Goal: Task Accomplishment & Management: Use online tool/utility

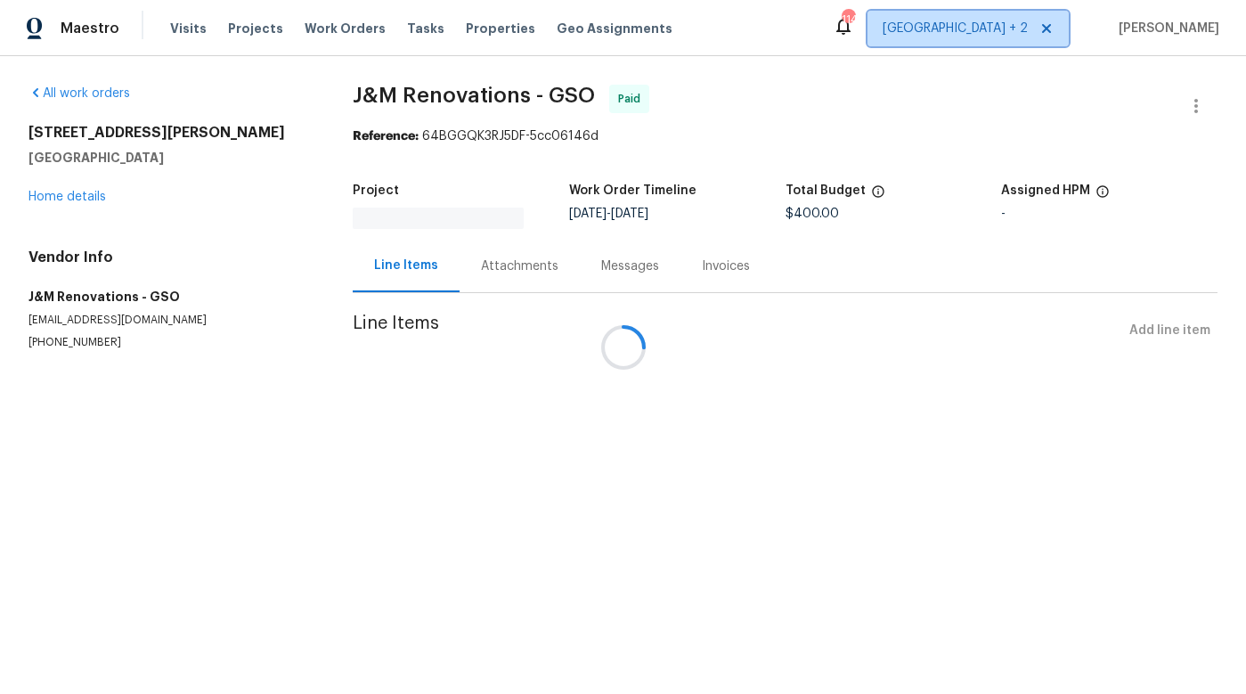
click at [1028, 34] on span "Nashville + 2" at bounding box center [955, 29] width 145 height 18
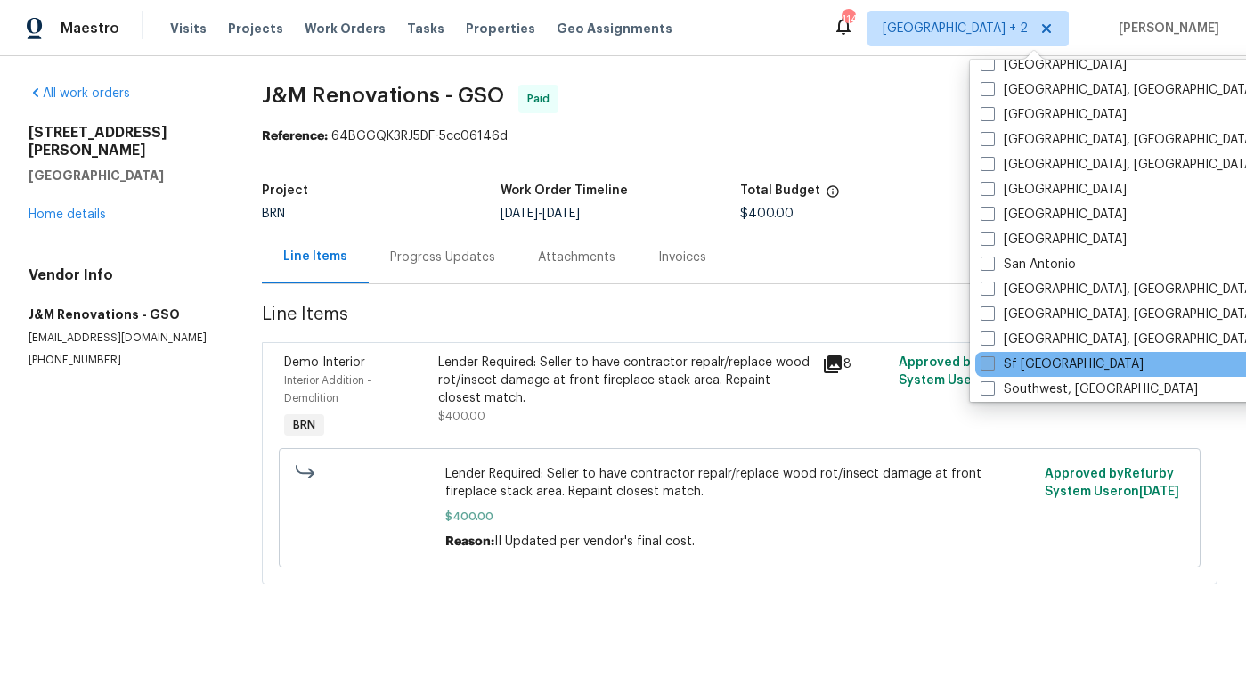
scroll to position [1076, 0]
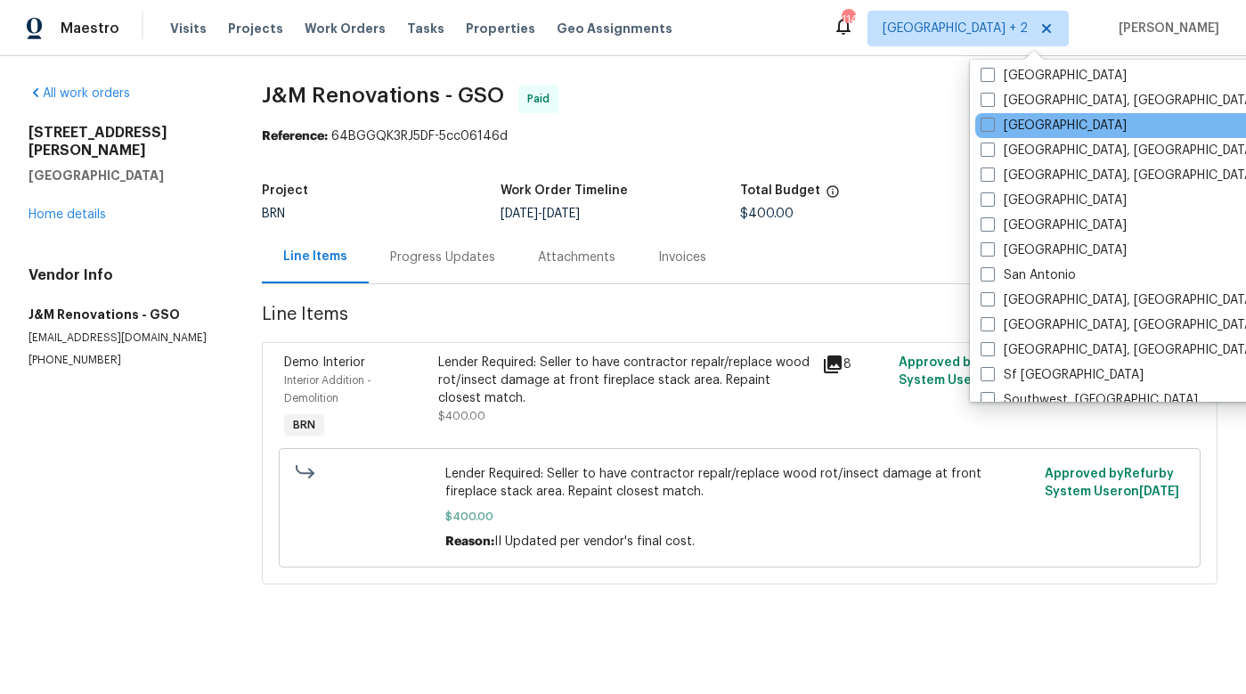
click at [1048, 119] on div "Raleigh" at bounding box center [1154, 125] width 359 height 25
click at [991, 126] on span at bounding box center [988, 125] width 14 height 14
click at [991, 126] on input "Raleigh" at bounding box center [987, 123] width 12 height 12
checkbox input "true"
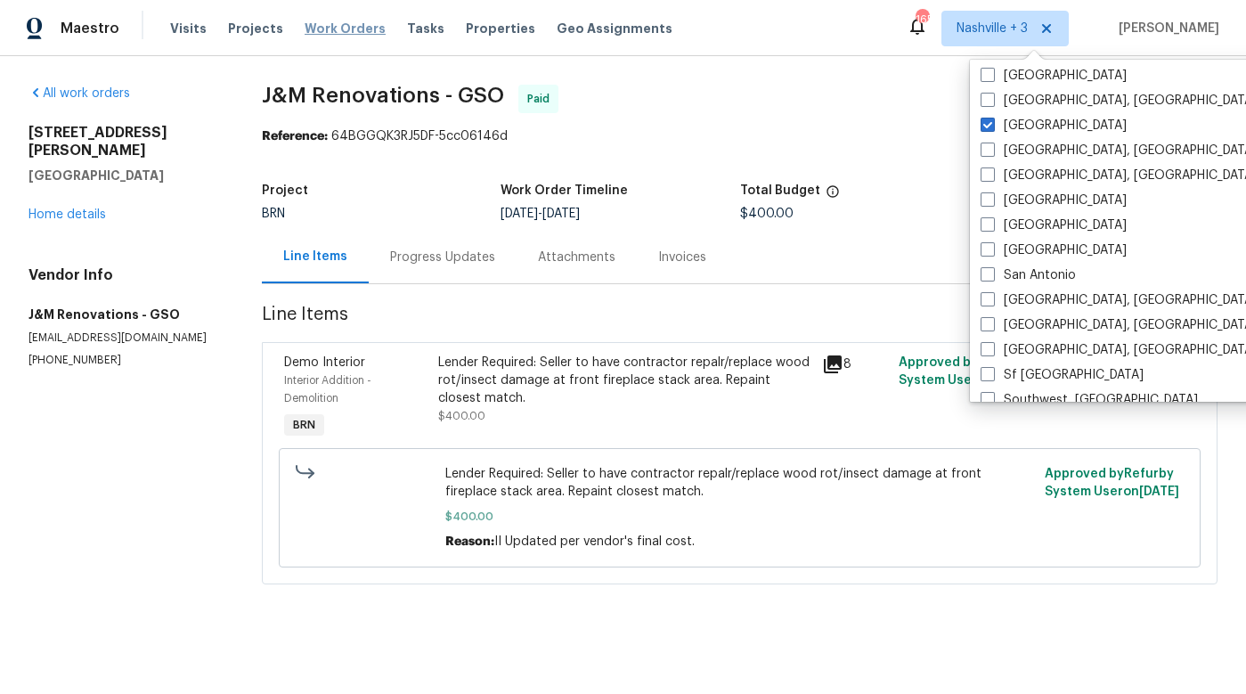
click at [314, 36] on span "Work Orders" at bounding box center [345, 29] width 81 height 18
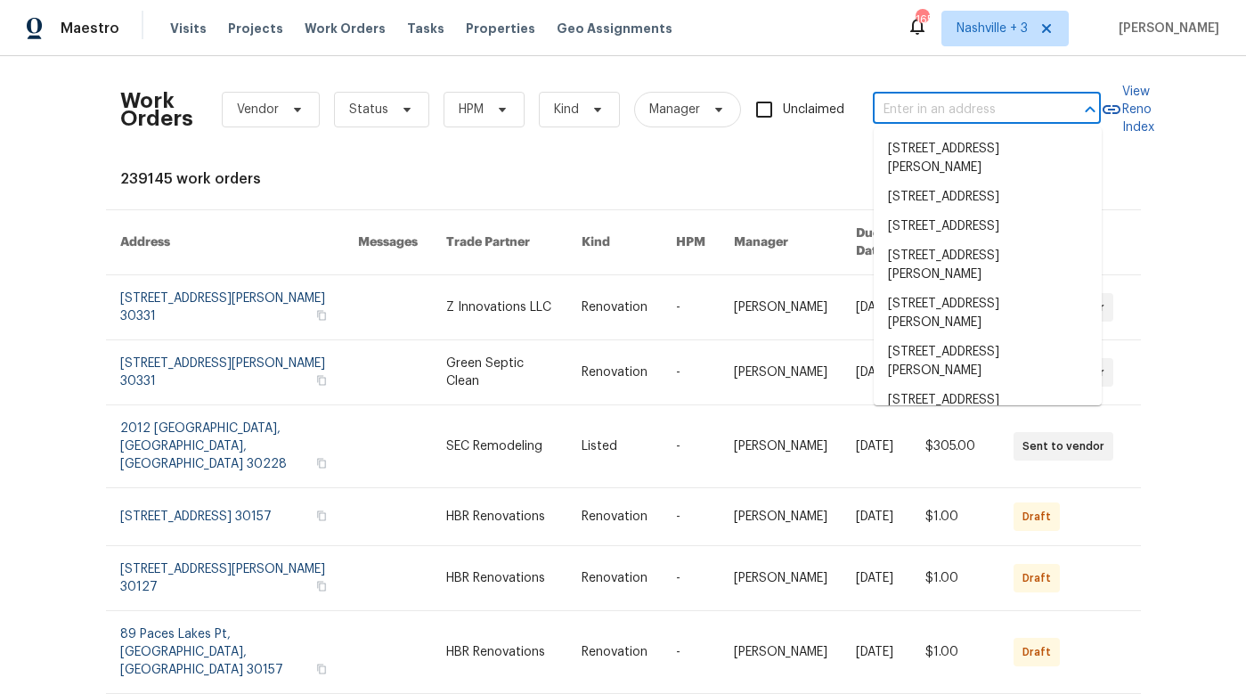
click at [938, 104] on input "text" at bounding box center [962, 110] width 178 height 28
paste input "1090 McLaren Dr, Belmont, NC 28012"
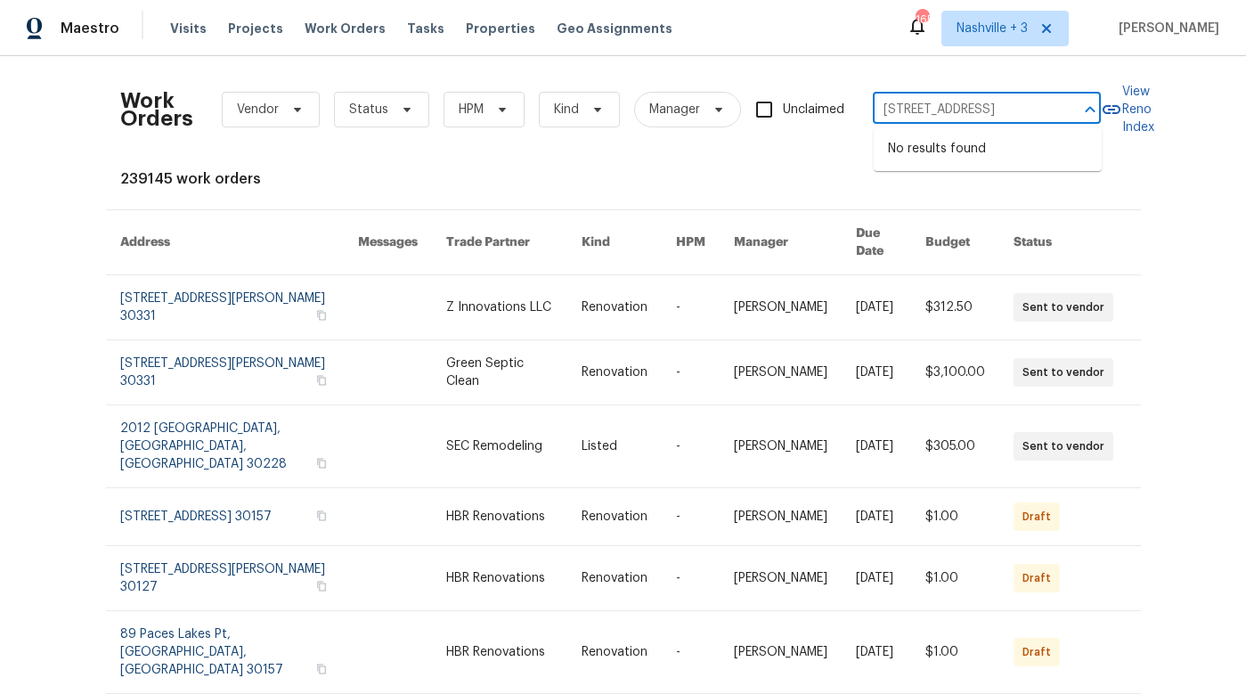
drag, startPoint x: 1069, startPoint y: 107, endPoint x: 940, endPoint y: 106, distance: 128.2
click at [940, 106] on div "1090 McLaren Dr, Belmont, NC 28012 ​" at bounding box center [987, 110] width 228 height 28
drag, startPoint x: 936, startPoint y: 108, endPoint x: 1035, endPoint y: 121, distance: 99.8
click at [1035, 121] on input "1090 McLaren Dr, Belmont, NC 28012" at bounding box center [962, 110] width 178 height 28
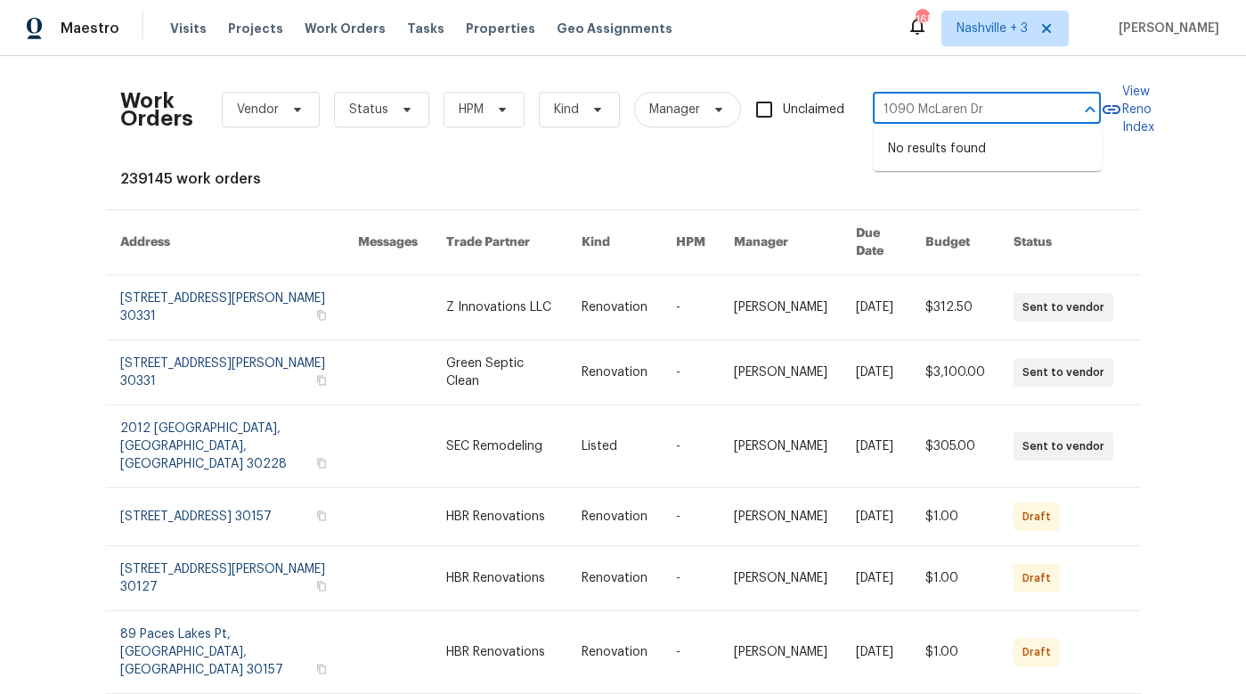
type input "1090 McLaren Dr"
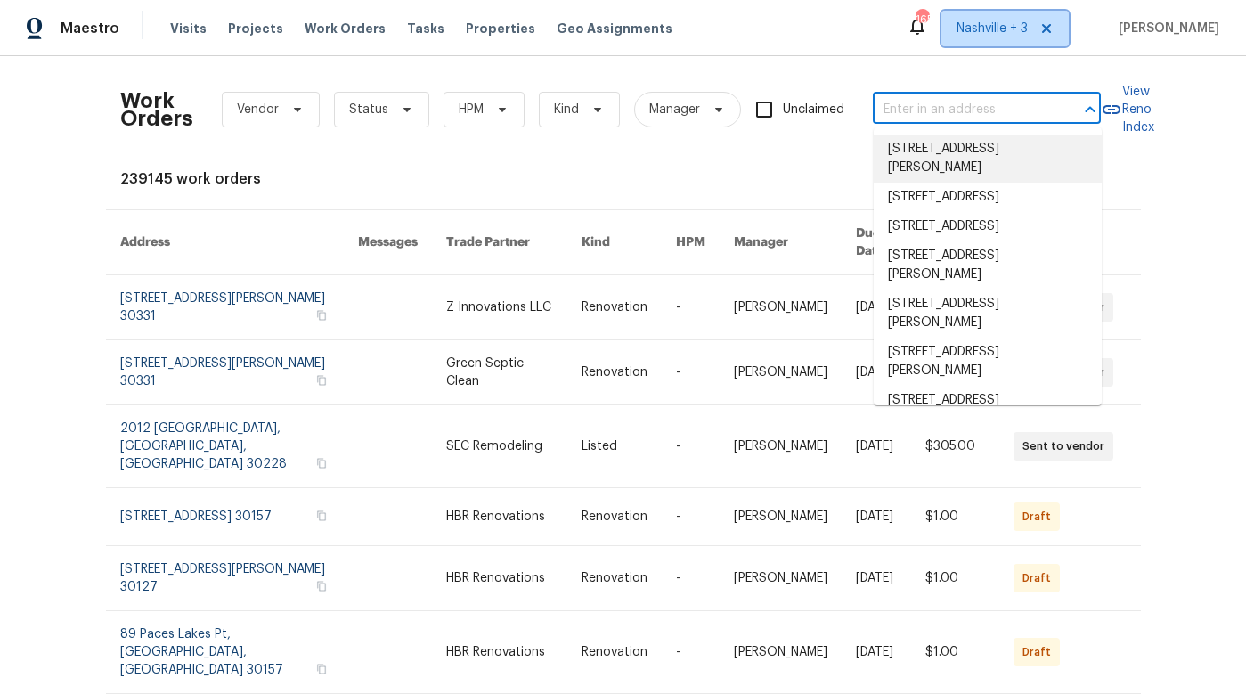
click at [1028, 31] on span "Nashville + 3" at bounding box center [991, 29] width 71 height 18
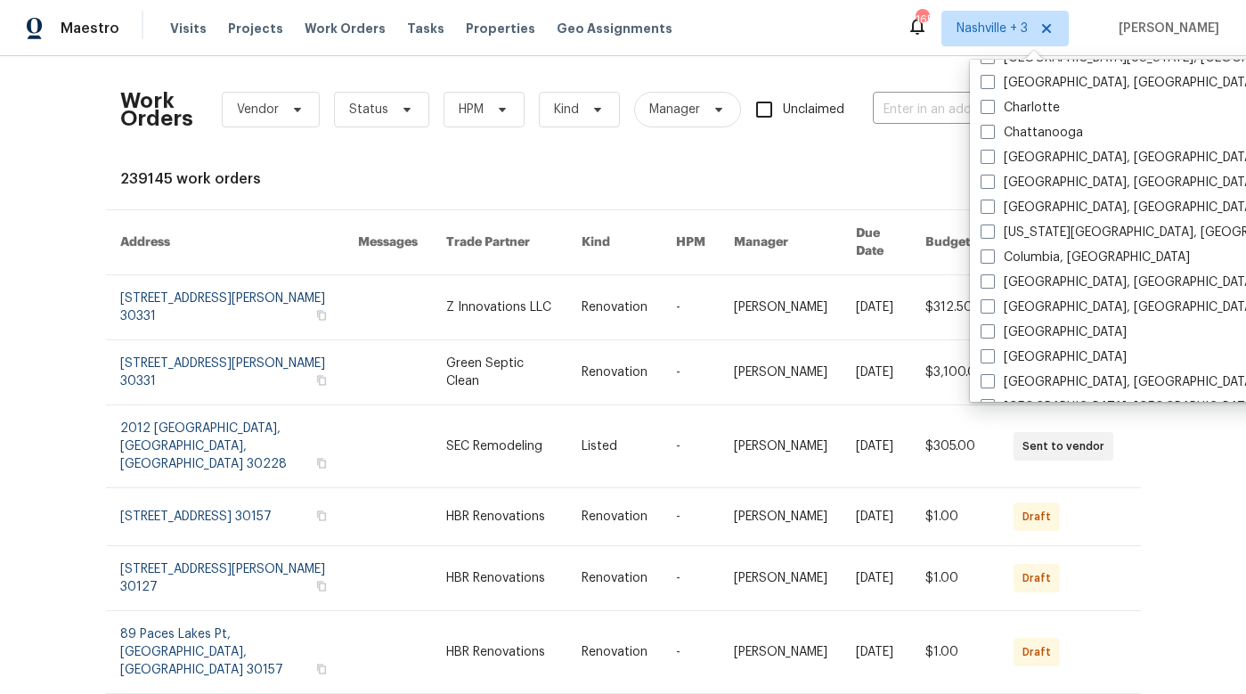
scroll to position [295, 0]
click at [1026, 115] on label "Charlotte" at bounding box center [1020, 109] width 79 height 18
click at [992, 111] on input "Charlotte" at bounding box center [987, 106] width 12 height 12
checkbox input "true"
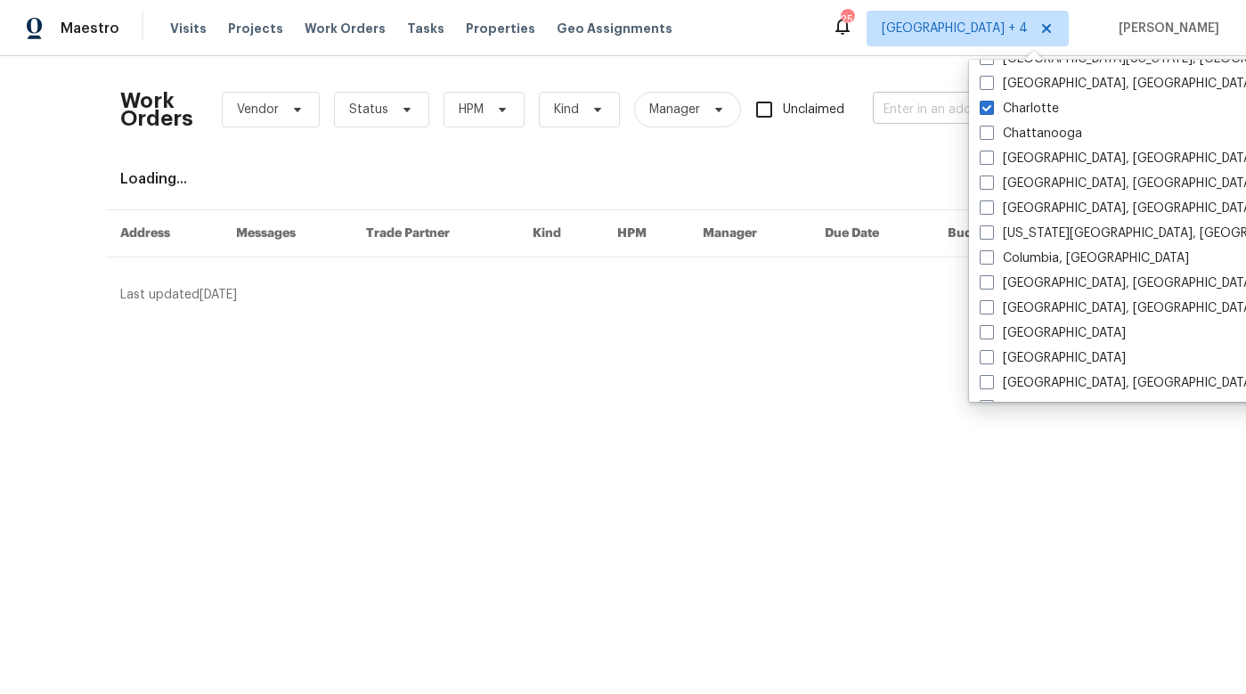
click at [893, 104] on input "text" at bounding box center [962, 110] width 178 height 28
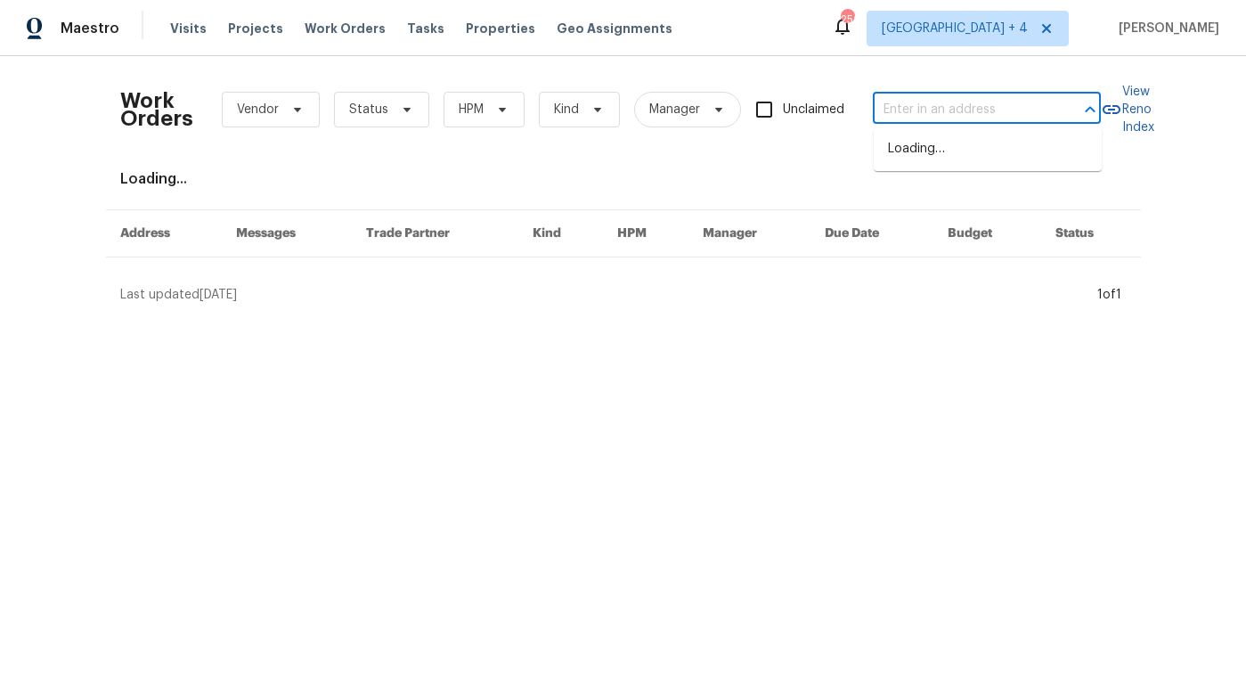
paste input "1090 McLaren Dr, Belmont, NC 28012"
type input "1090 McLaren Dr, Belmont, NC 28012"
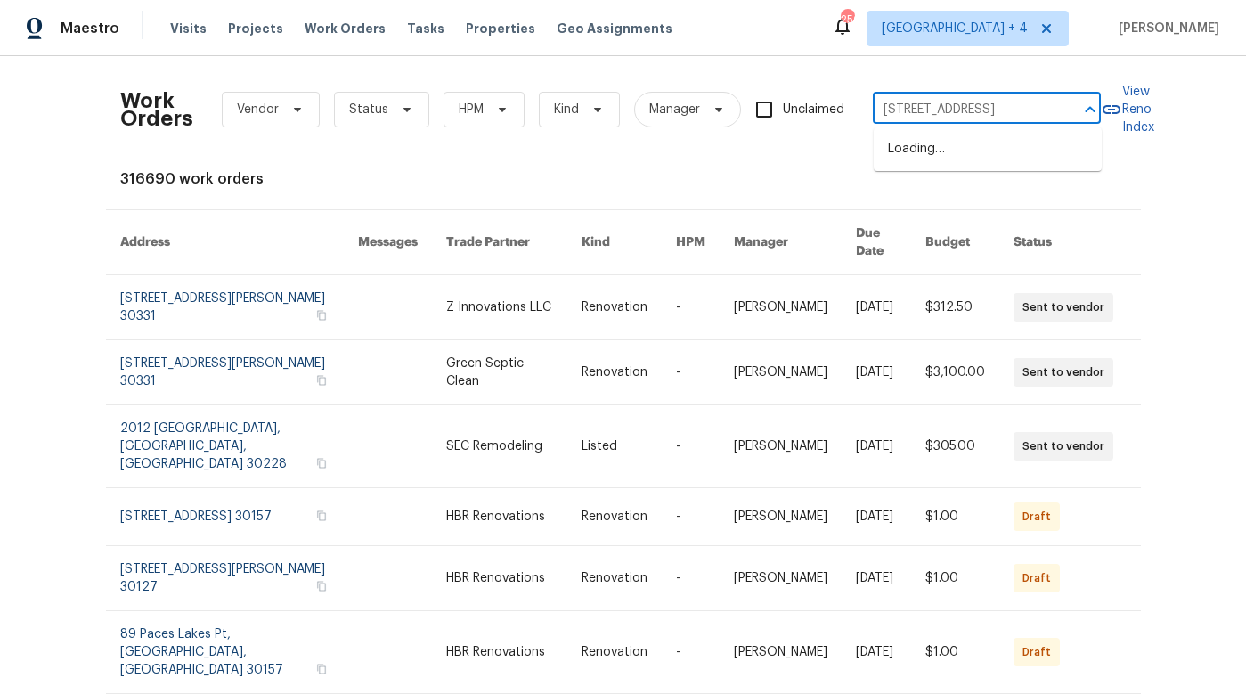
scroll to position [0, 53]
click at [943, 157] on li "1090 McLaren Dr, Belmont, NC 28012" at bounding box center [988, 148] width 228 height 29
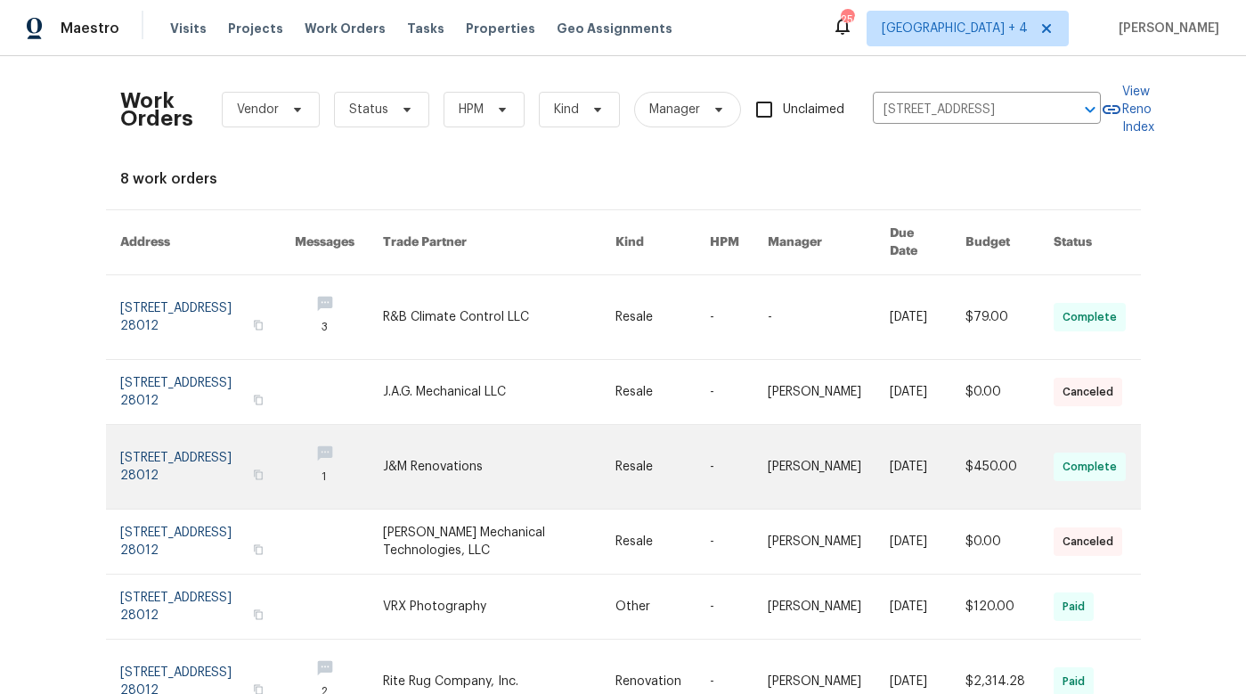
click at [493, 455] on link at bounding box center [499, 467] width 232 height 84
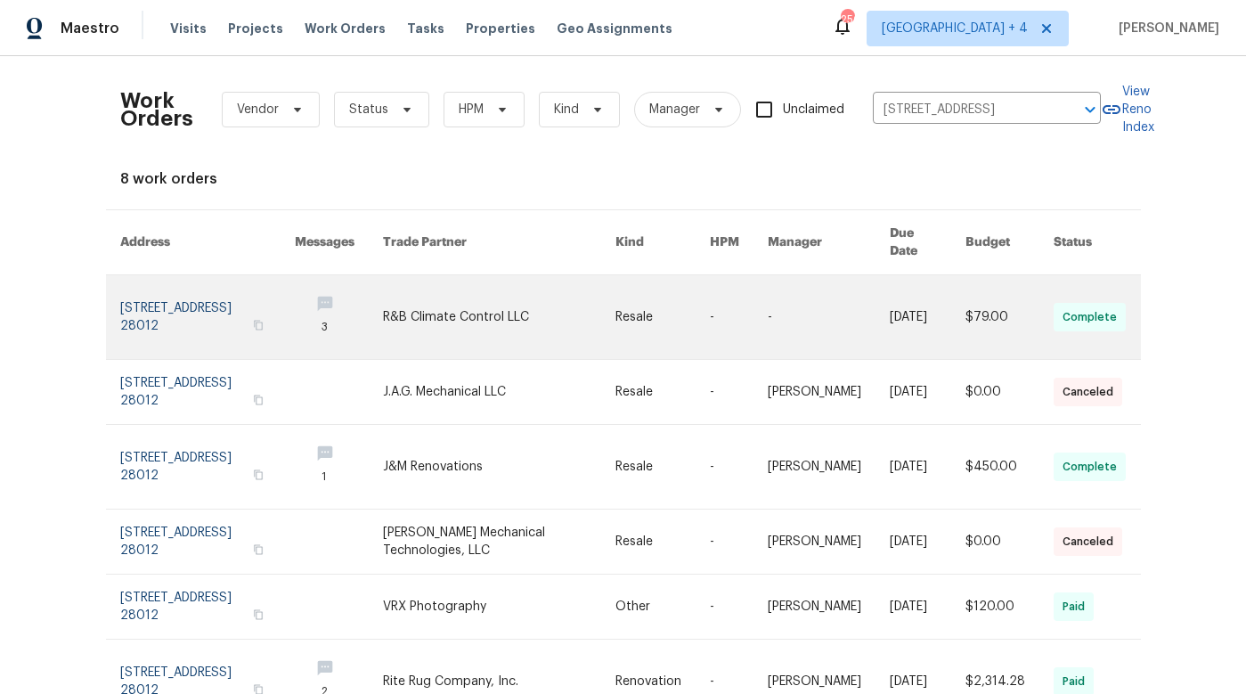
click at [527, 316] on link at bounding box center [499, 317] width 232 height 84
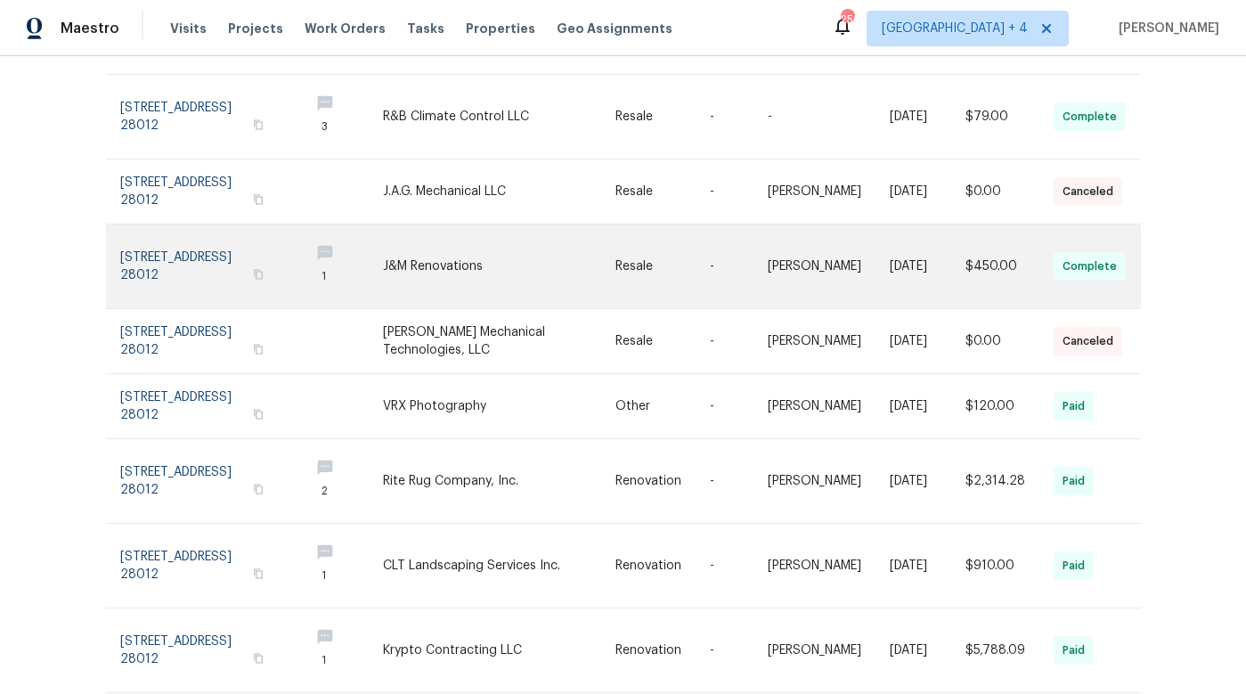
scroll to position [240, 0]
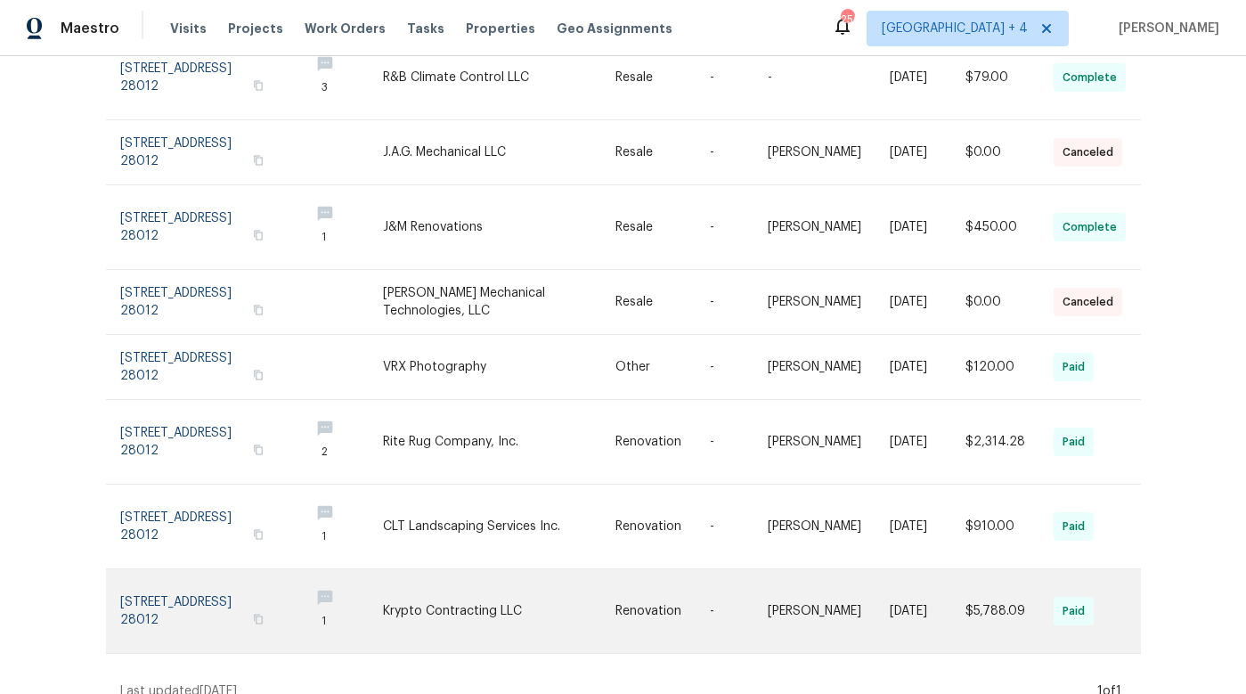
click at [468, 608] on link at bounding box center [499, 611] width 232 height 84
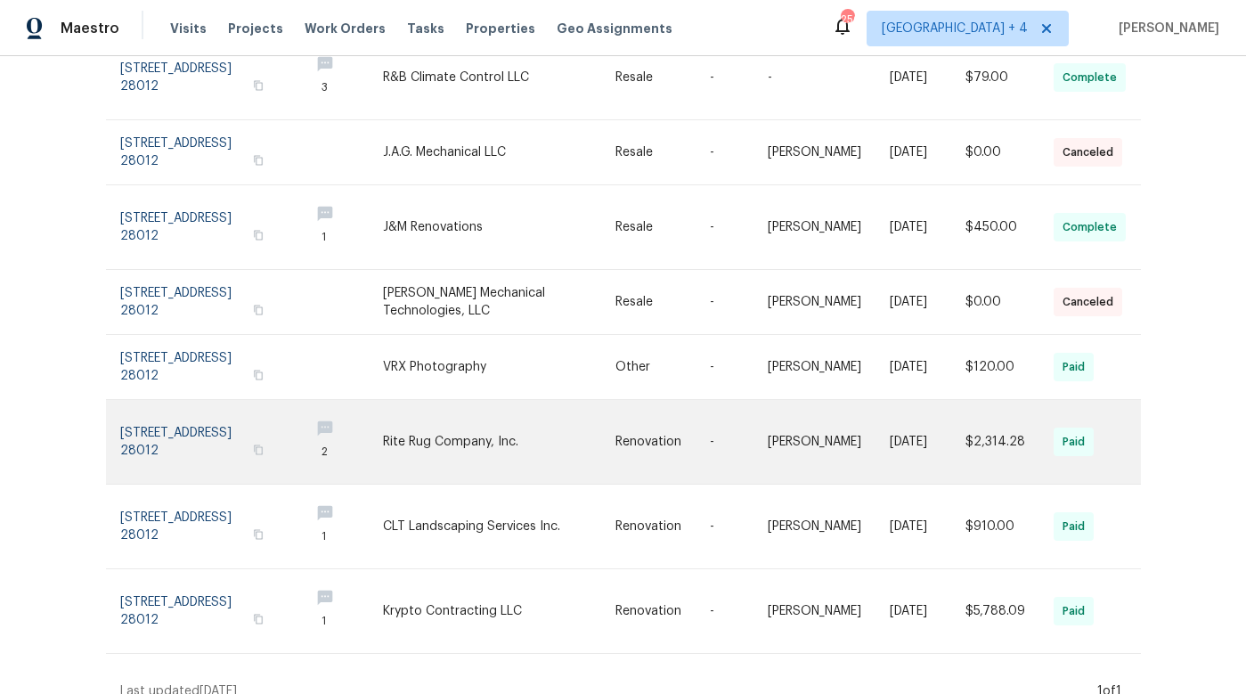
click at [493, 437] on link at bounding box center [499, 442] width 232 height 84
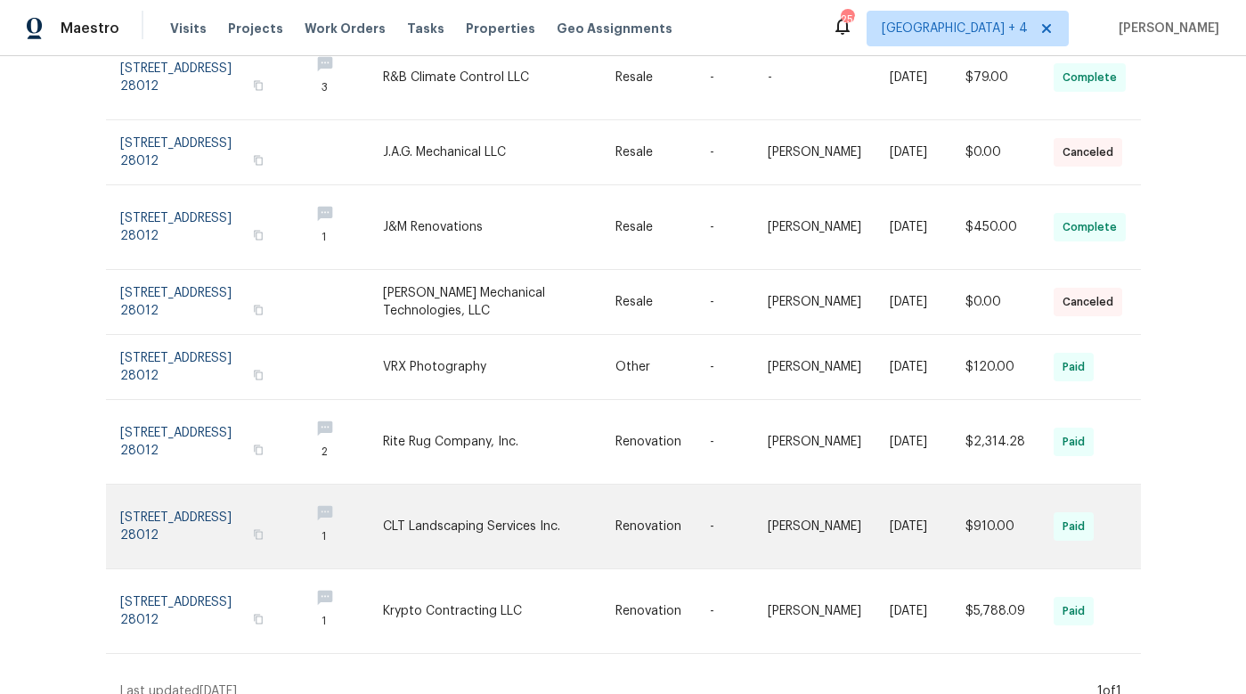
click at [650, 502] on link at bounding box center [662, 526] width 94 height 84
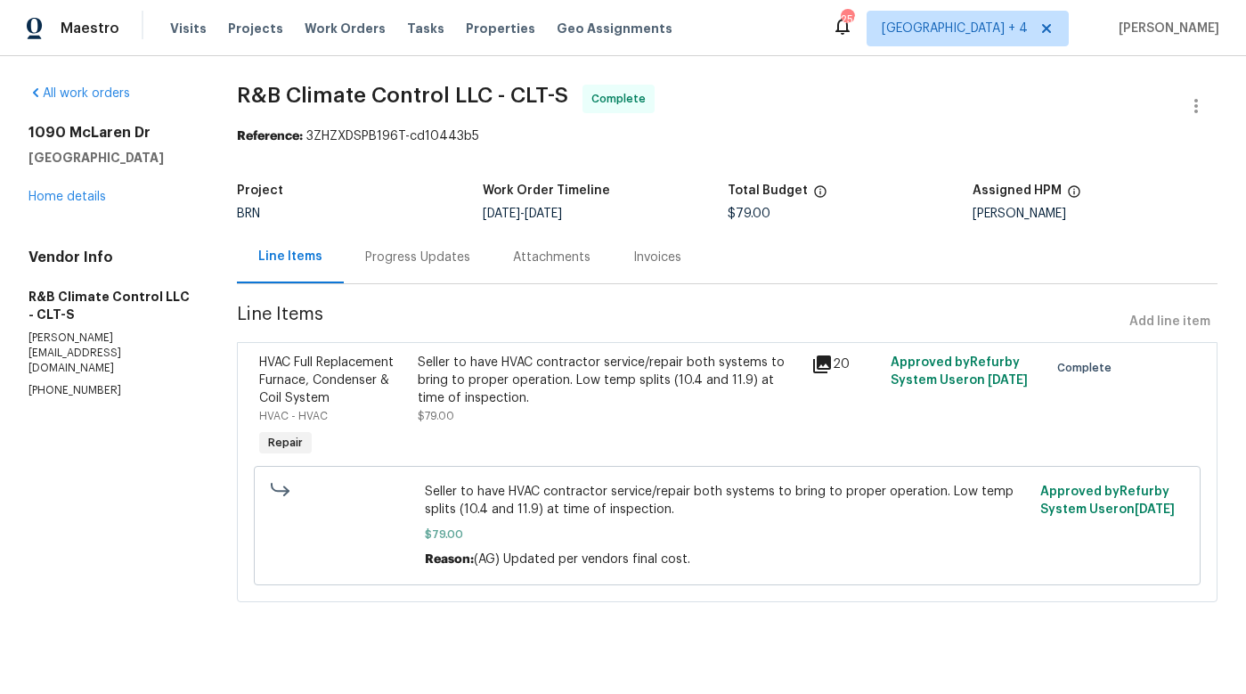
click at [421, 252] on div "Progress Updates" at bounding box center [417, 257] width 105 height 18
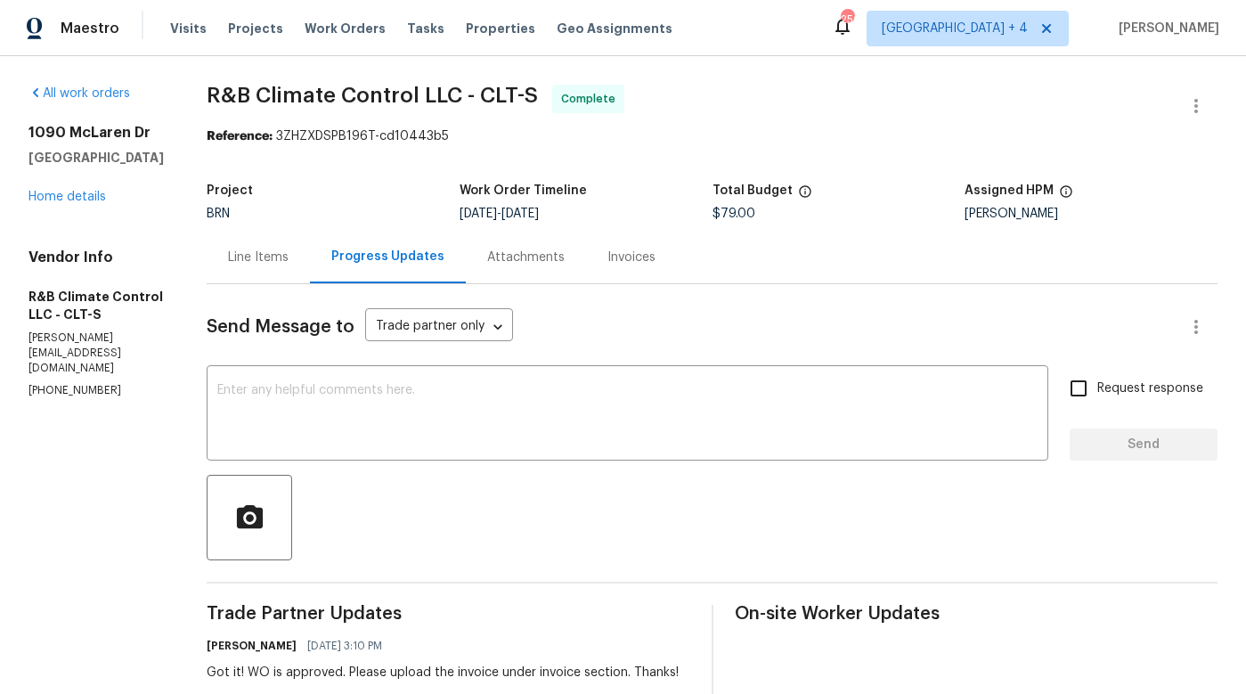
click at [620, 252] on div "Invoices" at bounding box center [631, 257] width 48 height 18
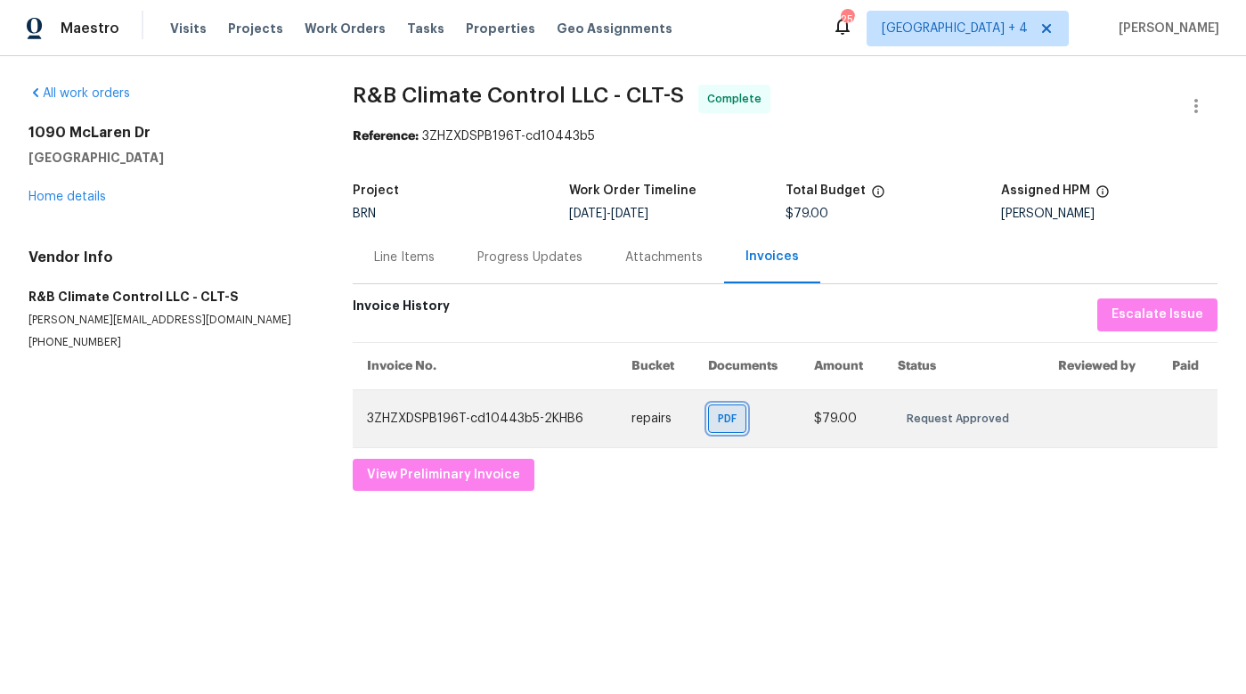
click at [724, 424] on span "PDF" at bounding box center [731, 419] width 26 height 18
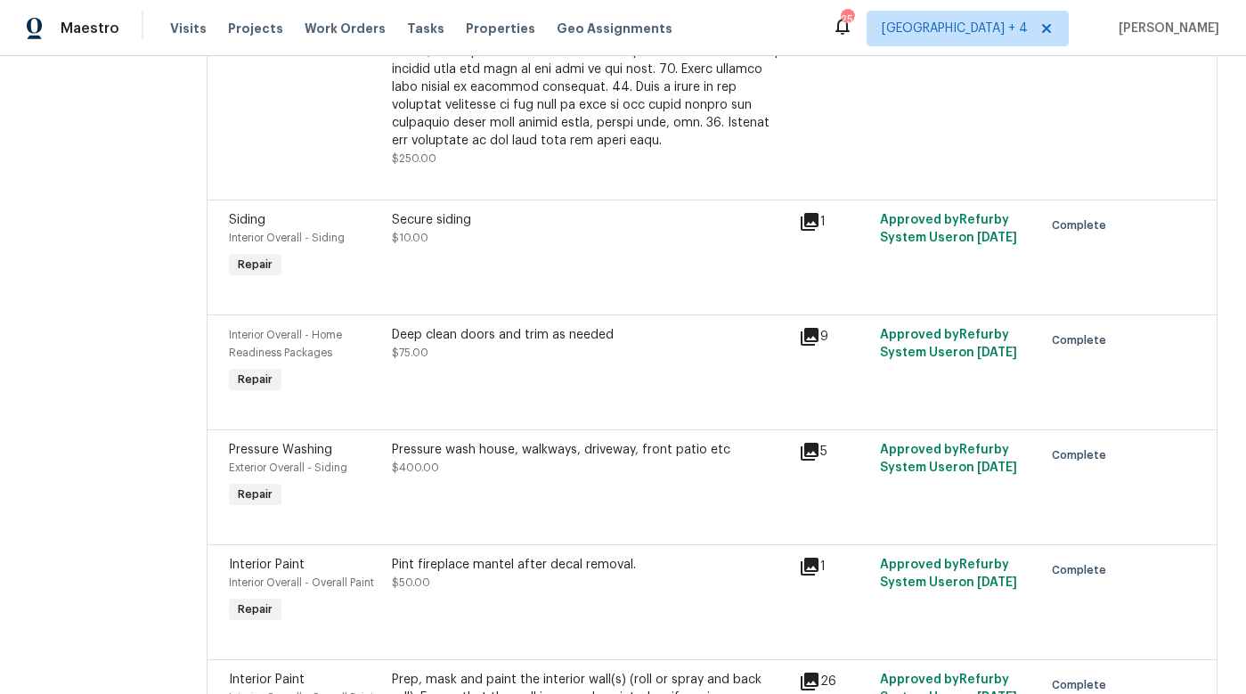
scroll to position [680, 0]
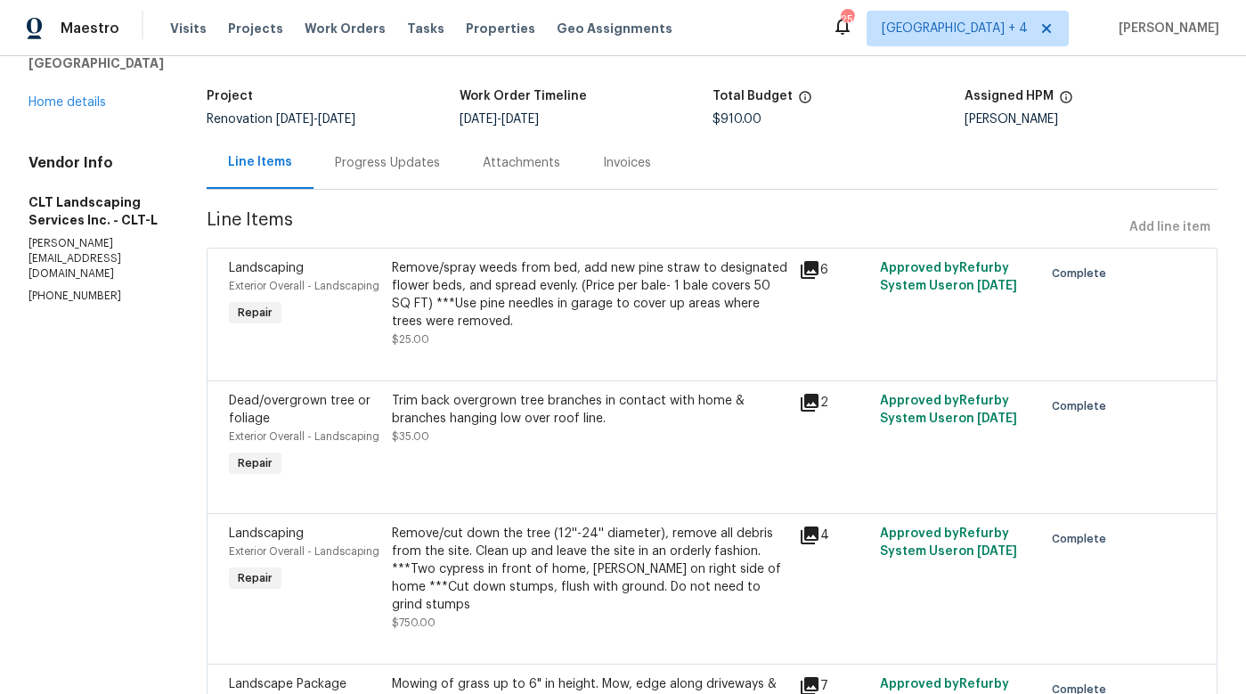
scroll to position [268, 0]
